Goal: Information Seeking & Learning: Learn about a topic

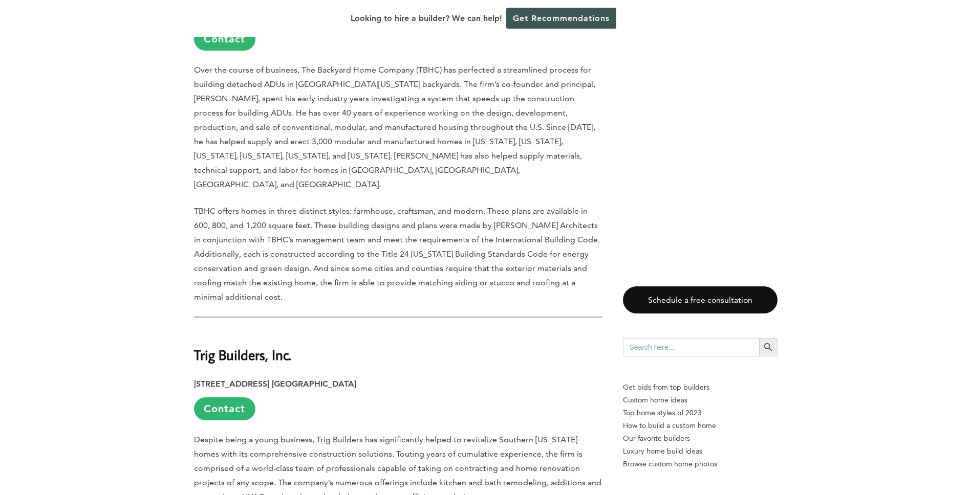
scroll to position [4912, 0]
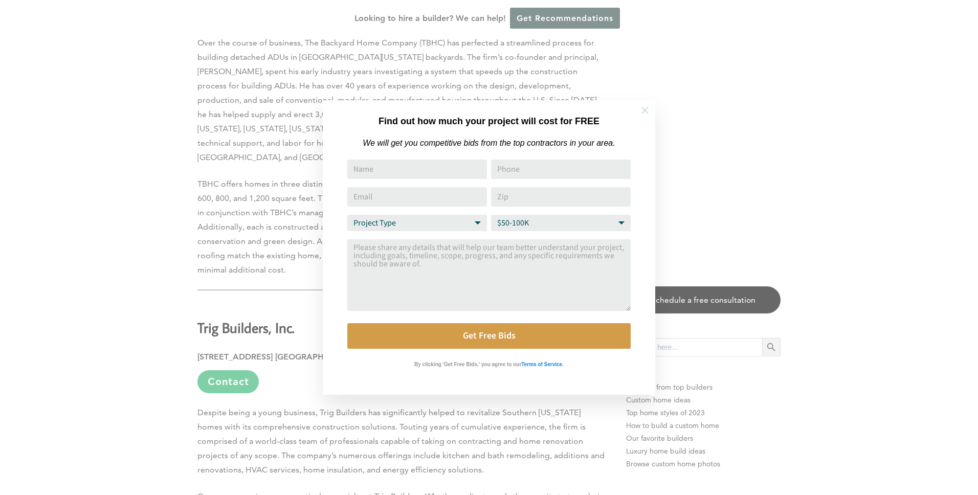
click at [648, 108] on icon at bounding box center [645, 110] width 11 height 11
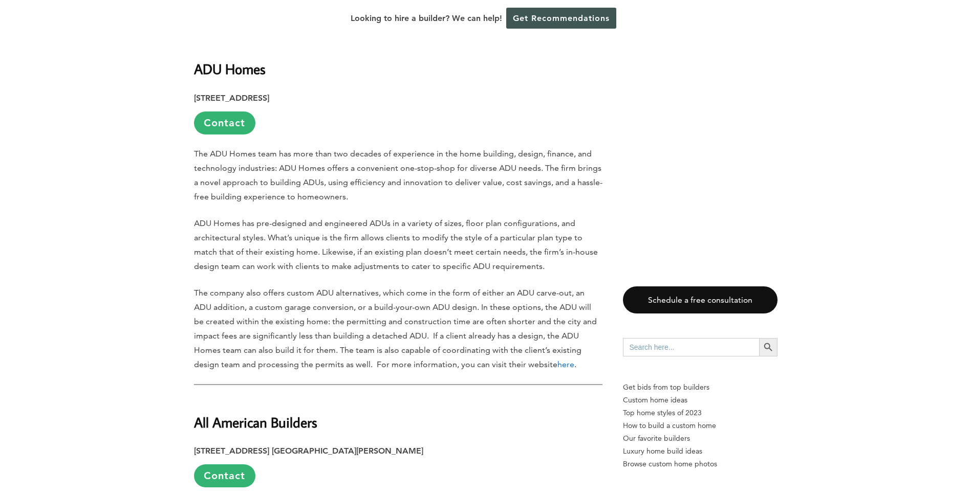
scroll to position [682, 0]
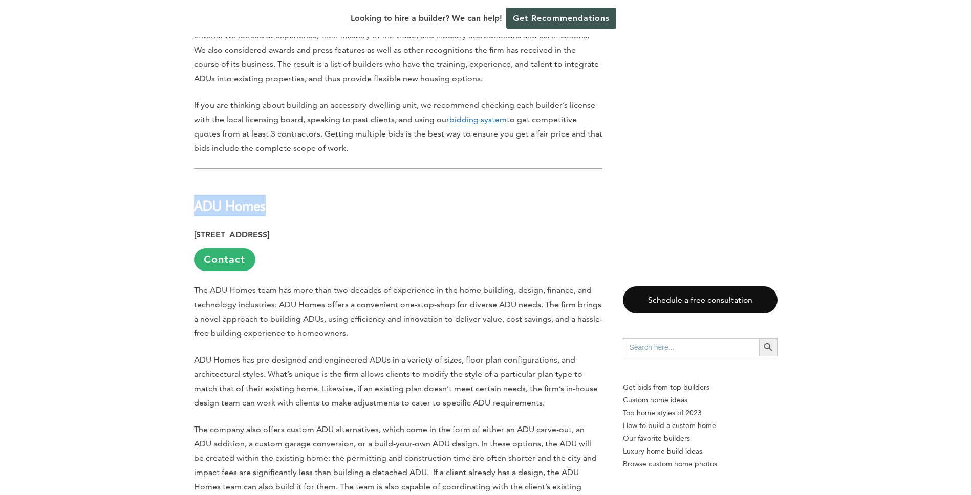
drag, startPoint x: 272, startPoint y: 210, endPoint x: 195, endPoint y: 208, distance: 76.2
click at [195, 208] on h2 "ADU Homes" at bounding box center [398, 198] width 408 height 35
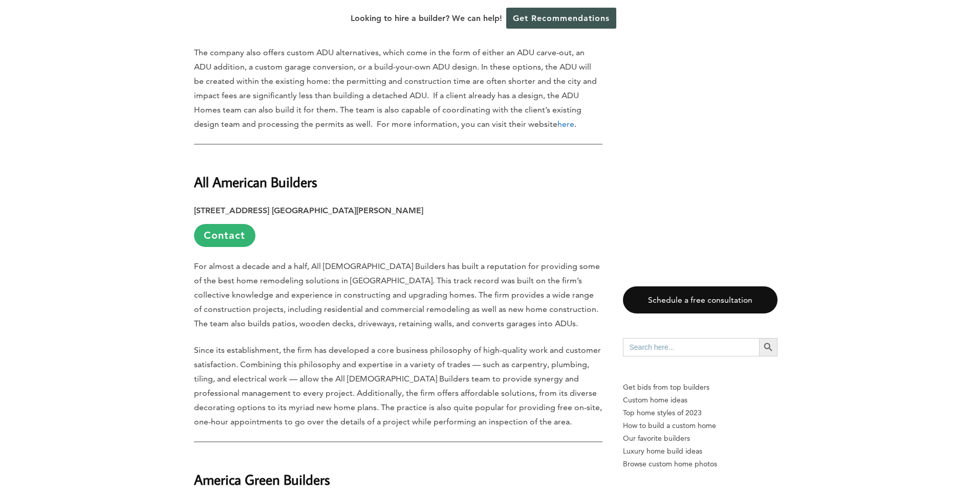
scroll to position [1091, 0]
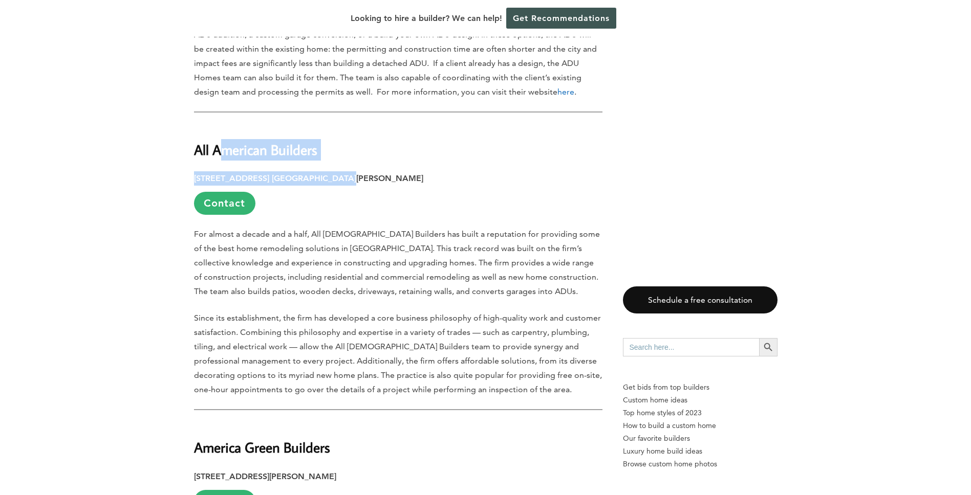
drag, startPoint x: 325, startPoint y: 161, endPoint x: 226, endPoint y: 157, distance: 99.3
click at [235, 157] on strong "All American Builders" at bounding box center [255, 150] width 123 height 18
click at [308, 150] on strong "All American Builders" at bounding box center [255, 150] width 123 height 18
click at [355, 160] on h2 "All American Builders" at bounding box center [398, 142] width 408 height 35
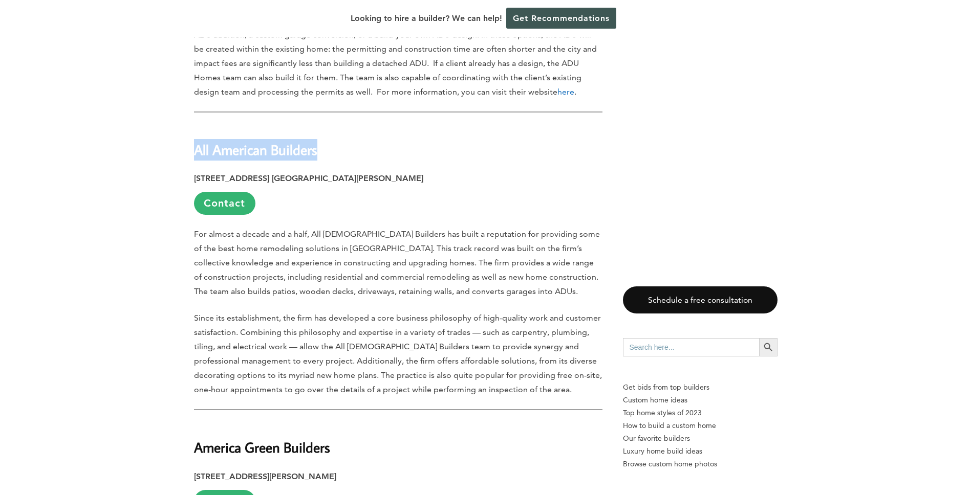
drag, startPoint x: 299, startPoint y: 152, endPoint x: 191, endPoint y: 152, distance: 107.4
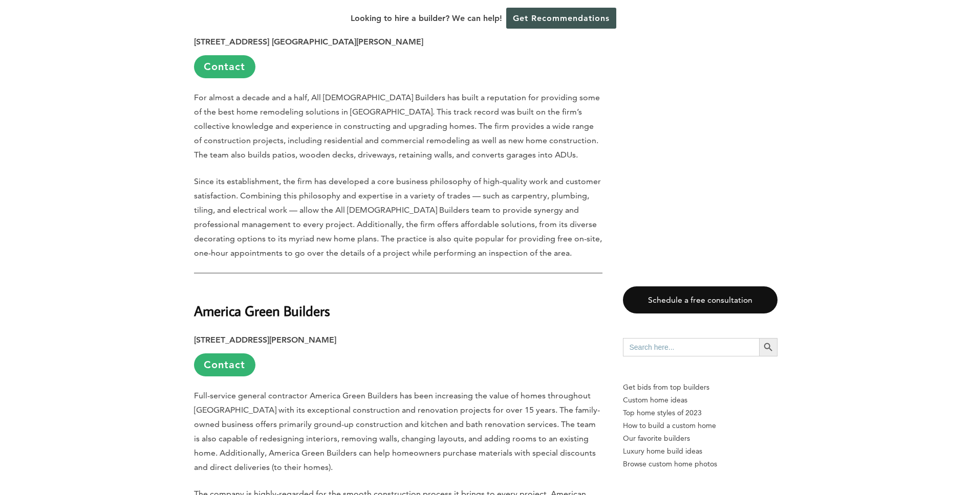
scroll to position [1364, 0]
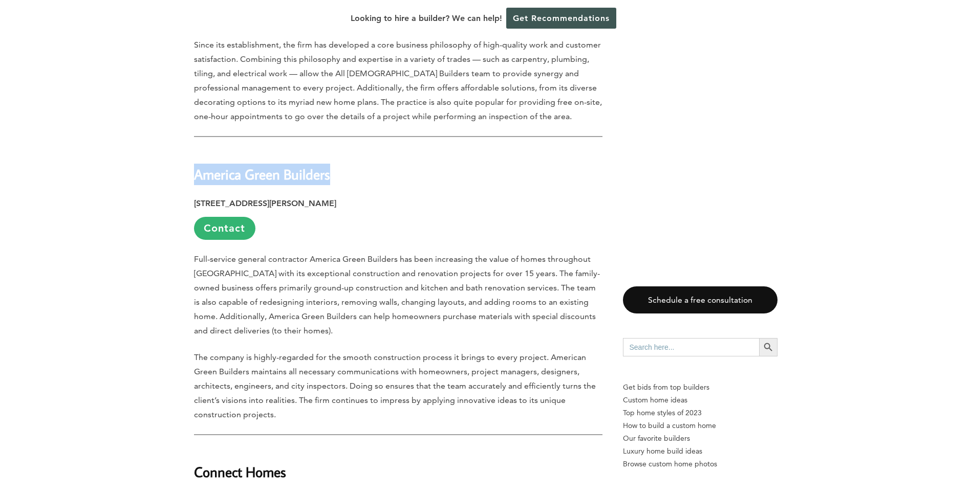
drag, startPoint x: 333, startPoint y: 174, endPoint x: 185, endPoint y: 174, distance: 147.9
